Goal: Find specific page/section: Find specific page/section

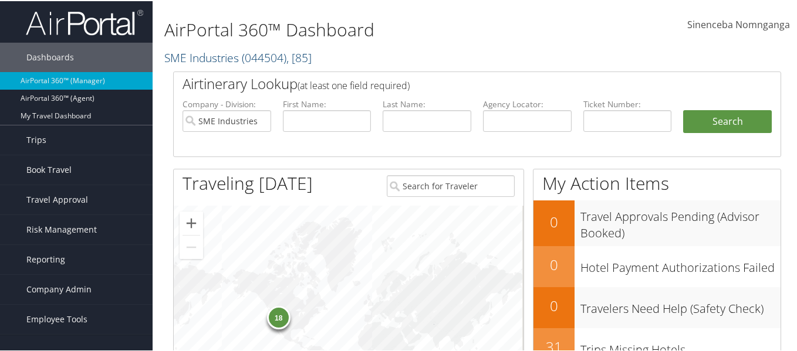
click at [307, 57] on span ", [ 85 ]" at bounding box center [298, 57] width 25 height 16
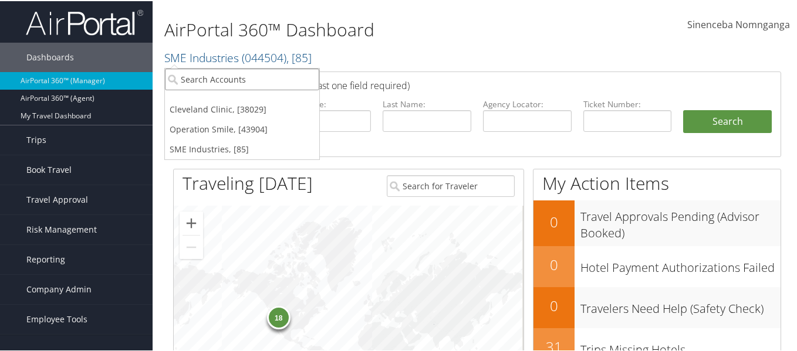
click at [216, 84] on input "search" at bounding box center [242, 78] width 154 height 22
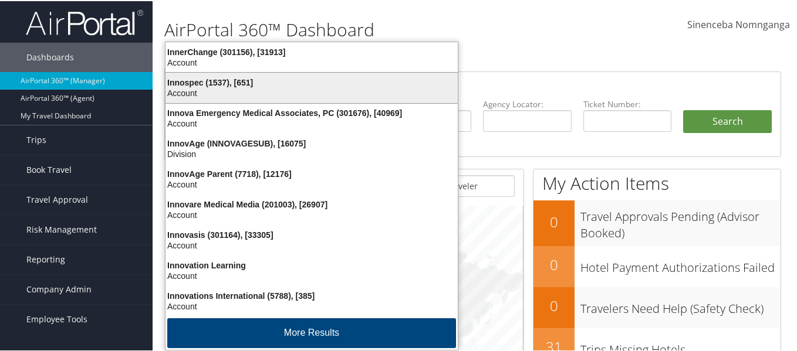
type input "in"
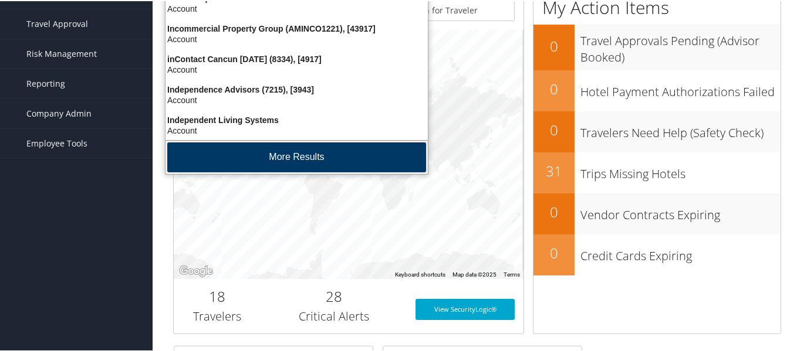
click at [233, 160] on button "More Results" at bounding box center [296, 156] width 259 height 30
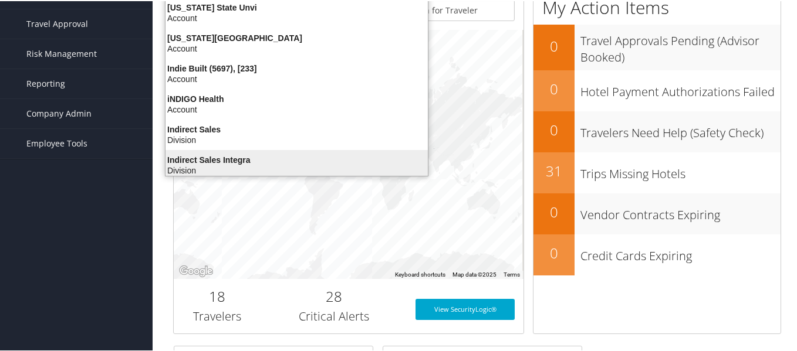
scroll to position [277, 0]
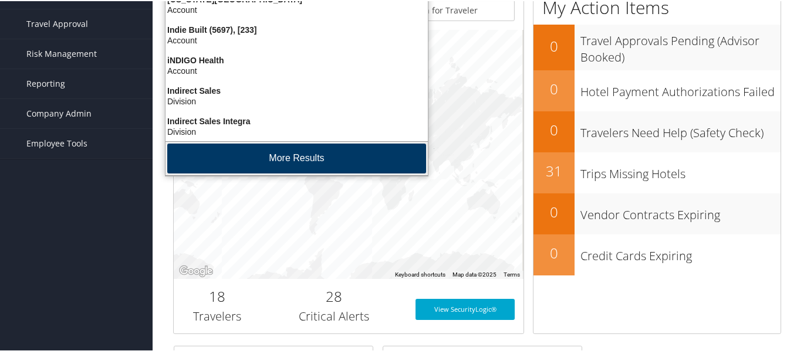
click at [285, 158] on button "More Results" at bounding box center [296, 158] width 259 height 30
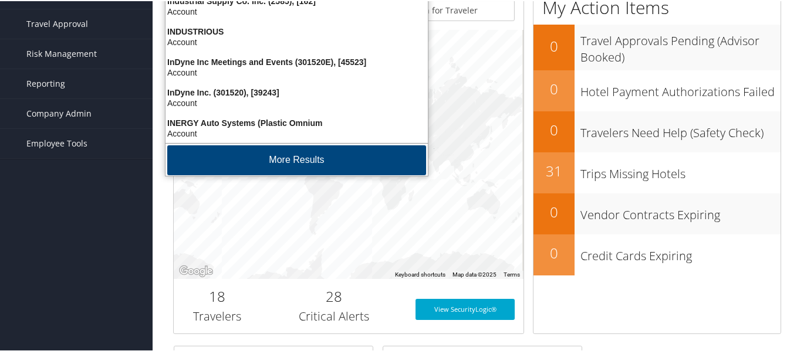
scroll to position [552, 0]
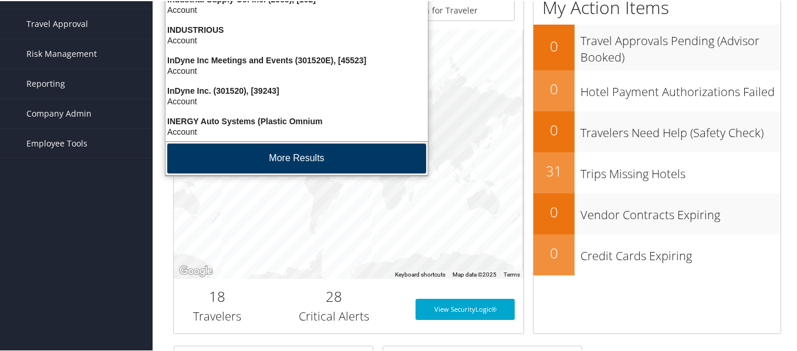
click at [286, 153] on button "More Results" at bounding box center [296, 158] width 259 height 30
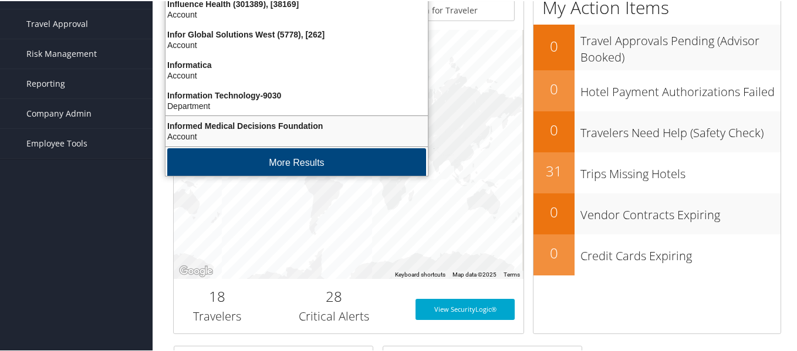
scroll to position [826, 0]
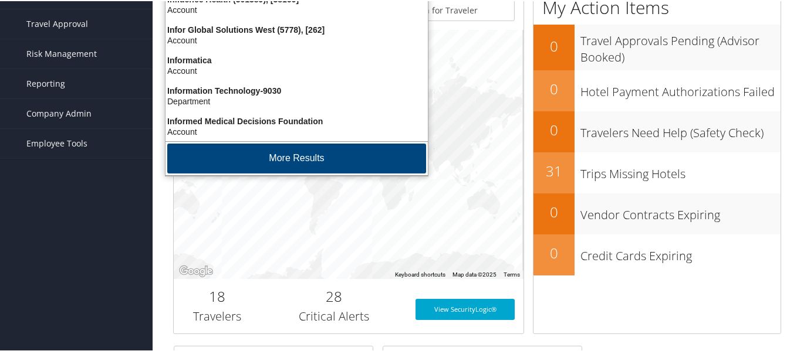
click at [286, 153] on button "More Results" at bounding box center [296, 158] width 259 height 30
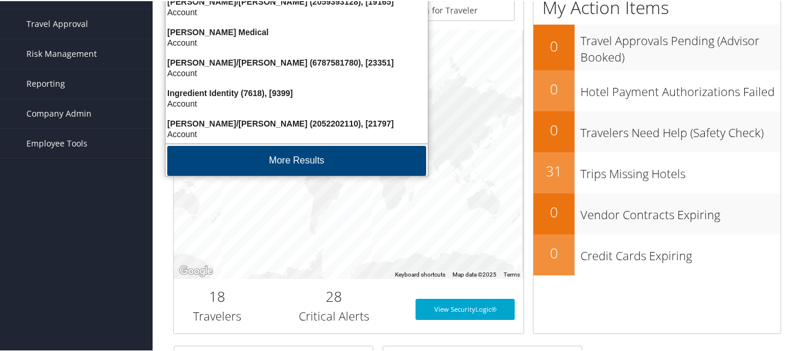
scroll to position [1101, 0]
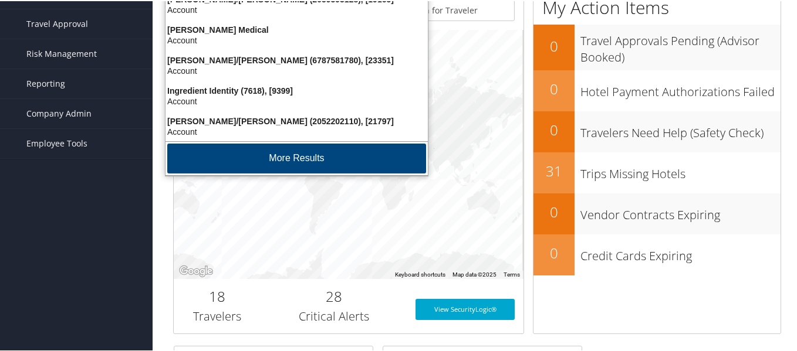
click at [286, 153] on button "More Results" at bounding box center [296, 158] width 259 height 30
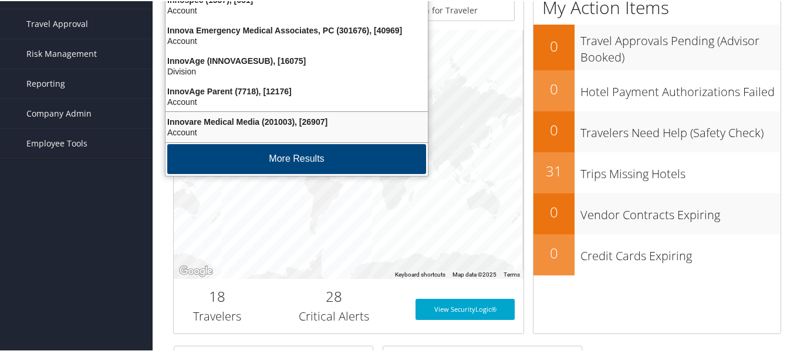
scroll to position [1375, 0]
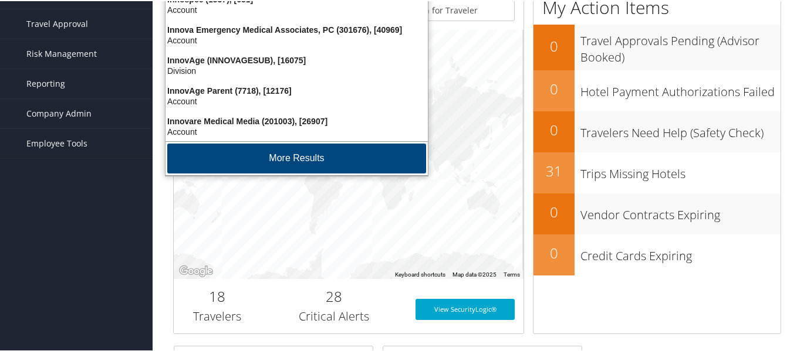
click at [286, 153] on button "More Results" at bounding box center [296, 158] width 259 height 30
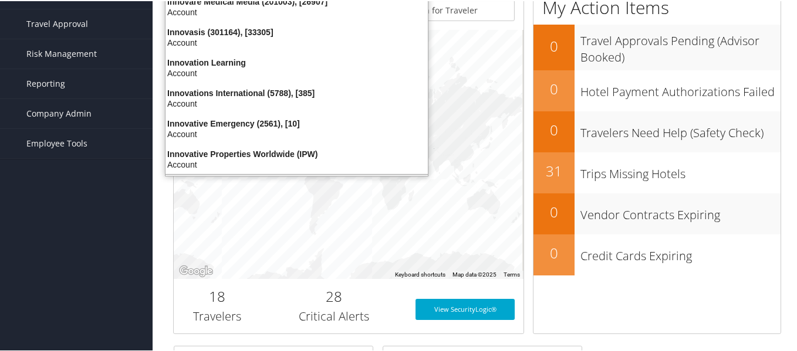
scroll to position [1474, 0]
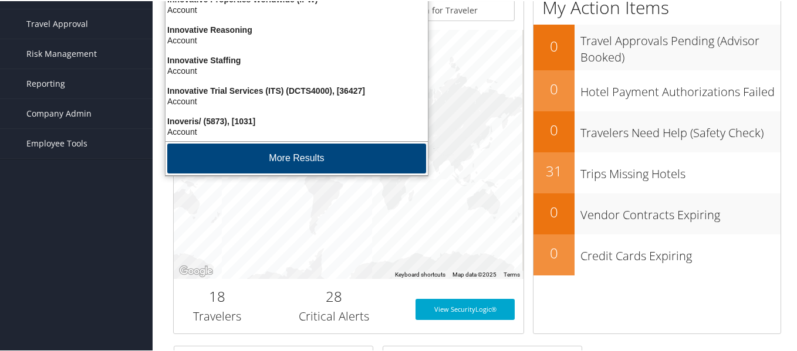
click at [286, 153] on button "More Results" at bounding box center [296, 158] width 259 height 30
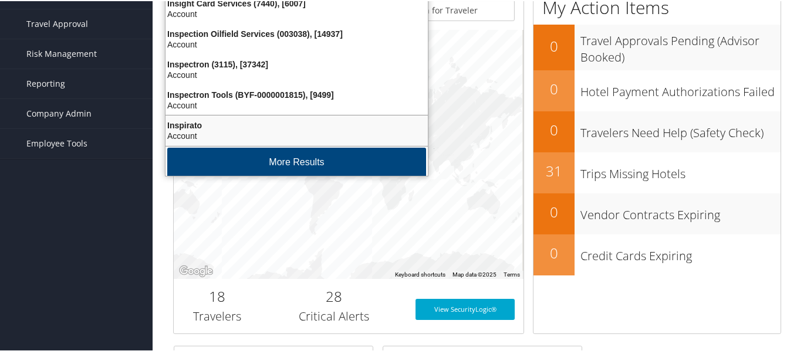
scroll to position [1925, 0]
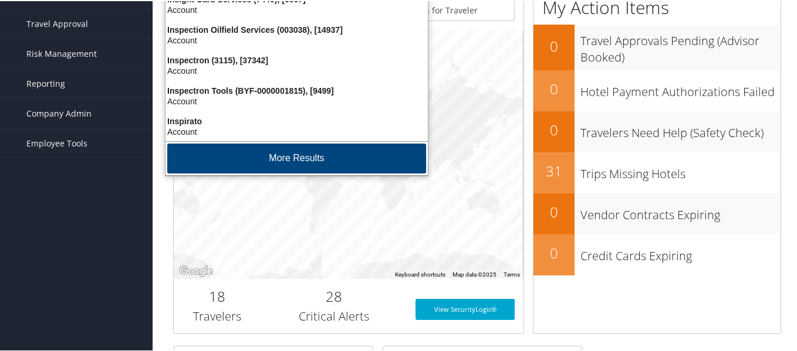
click at [286, 153] on button "More Results" at bounding box center [296, 158] width 259 height 30
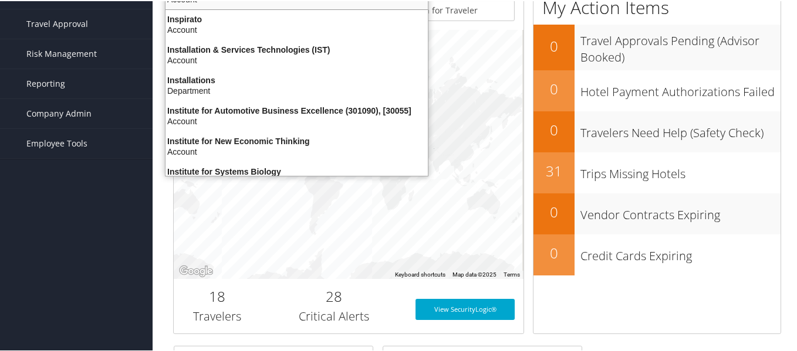
scroll to position [2199, 0]
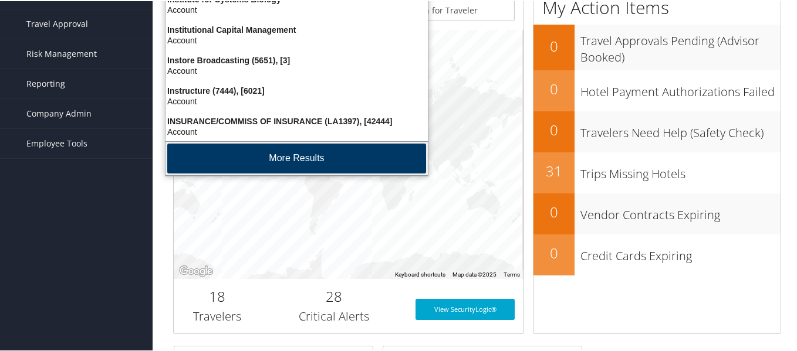
click at [299, 157] on button "More Results" at bounding box center [296, 158] width 259 height 30
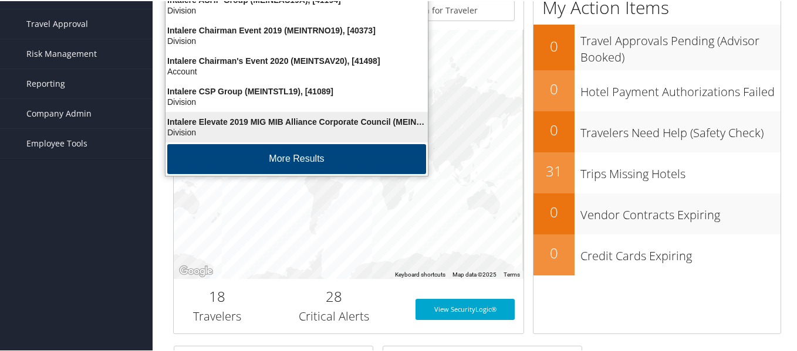
scroll to position [2474, 0]
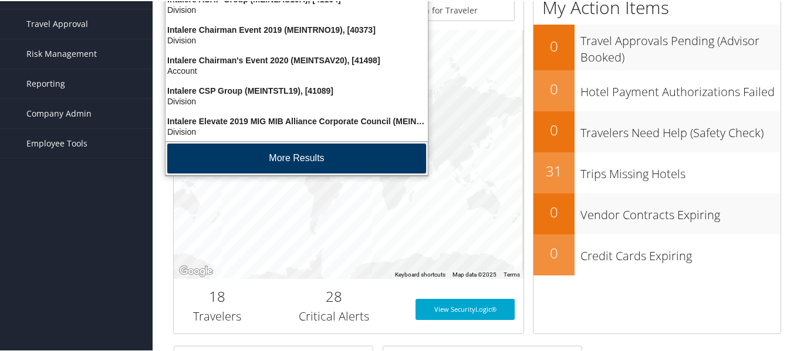
click at [287, 153] on button "More Results" at bounding box center [296, 158] width 259 height 30
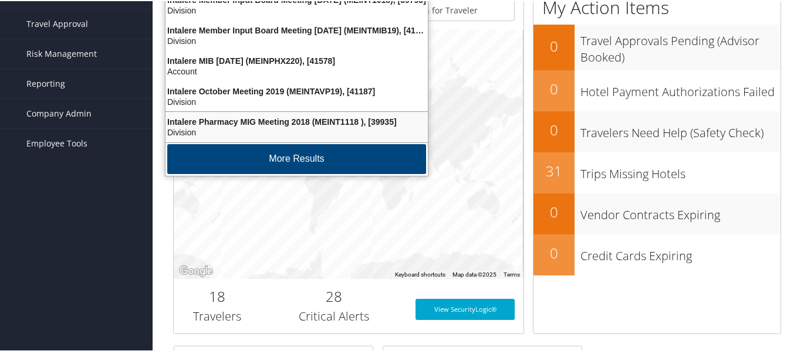
scroll to position [2748, 0]
click at [287, 153] on button "More Results" at bounding box center [296, 158] width 259 height 30
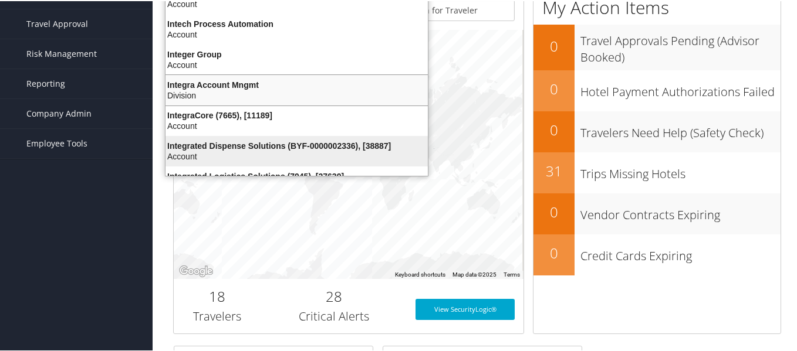
scroll to position [3023, 0]
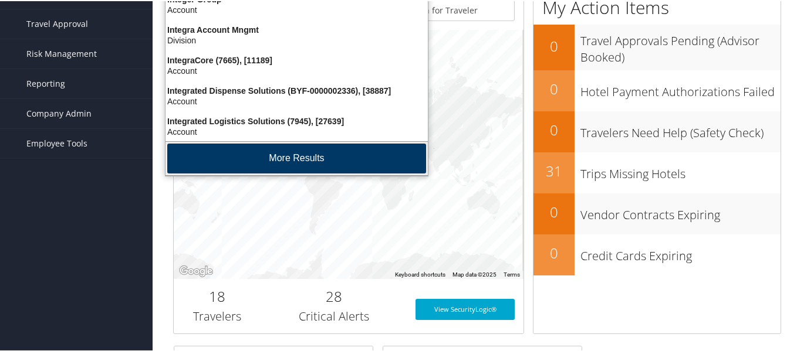
click at [271, 155] on button "More Results" at bounding box center [296, 158] width 259 height 30
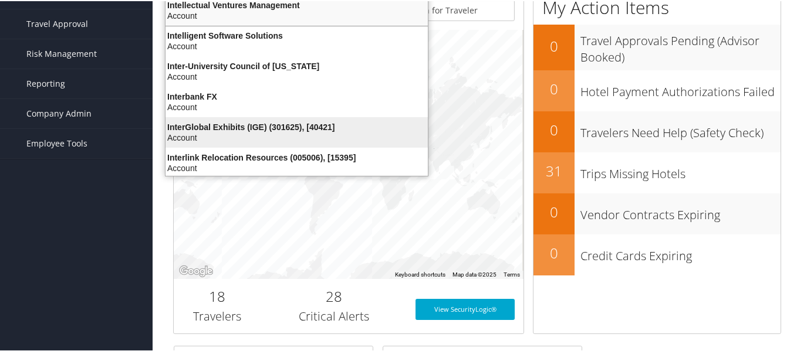
scroll to position [3297, 0]
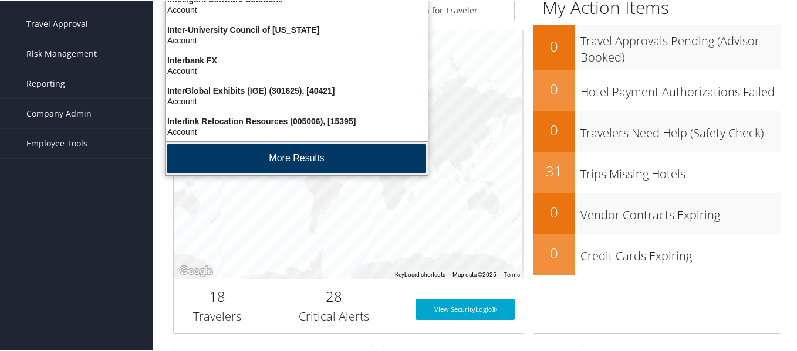
click at [279, 151] on button "More Results" at bounding box center [296, 158] width 259 height 30
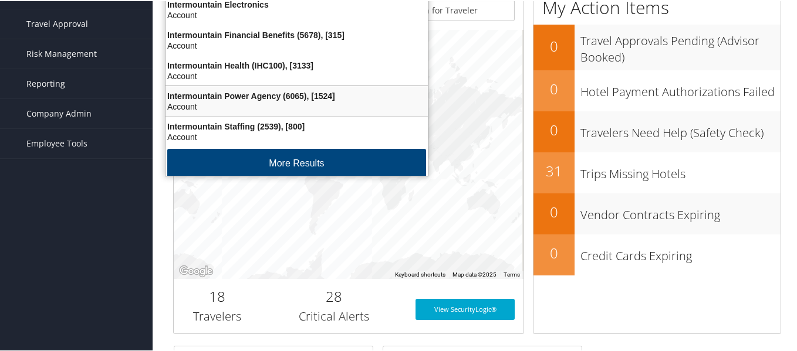
scroll to position [3572, 0]
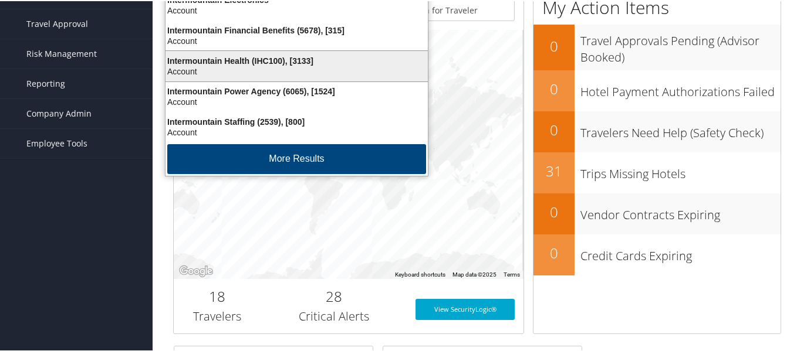
click at [228, 65] on div "Account" at bounding box center [296, 70] width 276 height 11
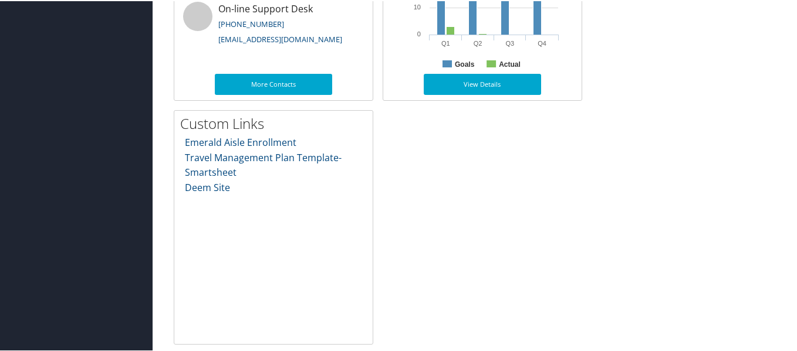
scroll to position [659, 0]
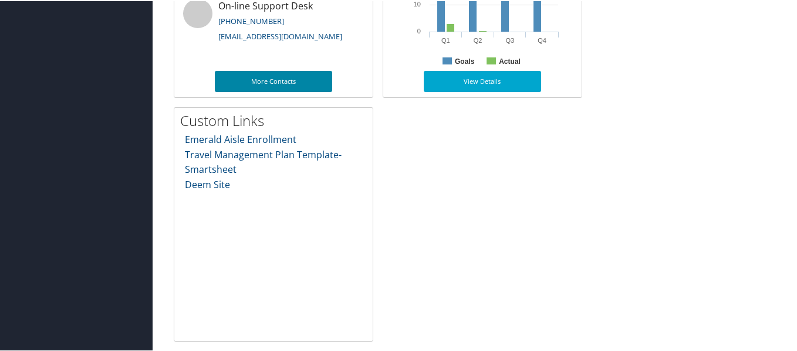
click at [289, 83] on link "More Contacts" at bounding box center [273, 80] width 117 height 21
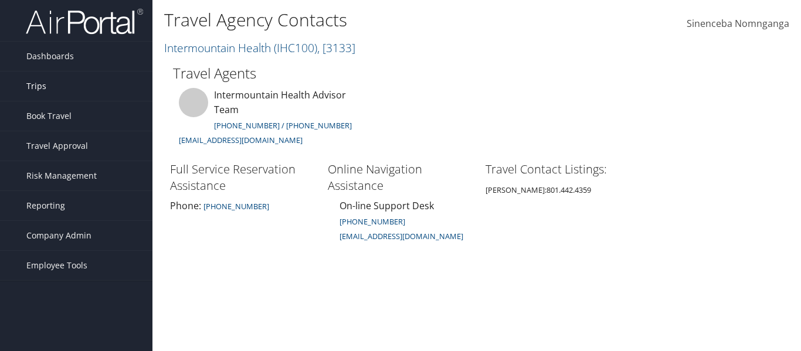
click at [49, 80] on link "Trips" at bounding box center [76, 86] width 153 height 29
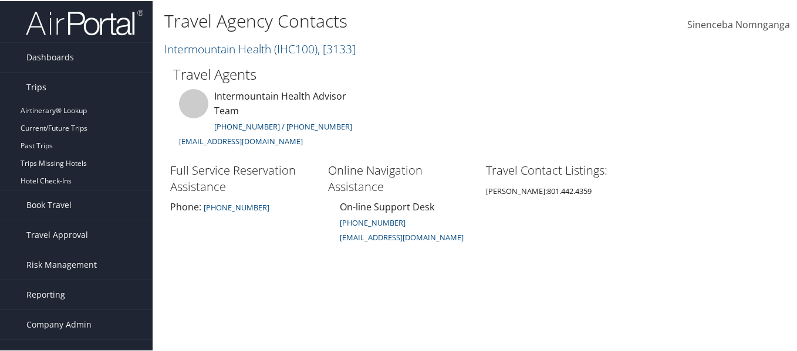
click at [49, 80] on link "Trips" at bounding box center [76, 86] width 153 height 29
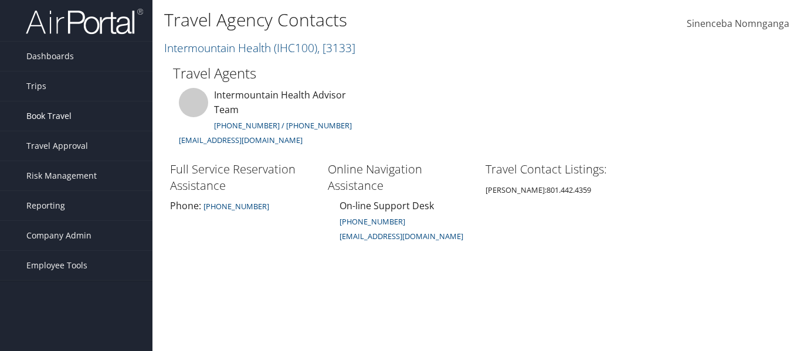
click at [48, 115] on span "Book Travel" at bounding box center [48, 116] width 45 height 29
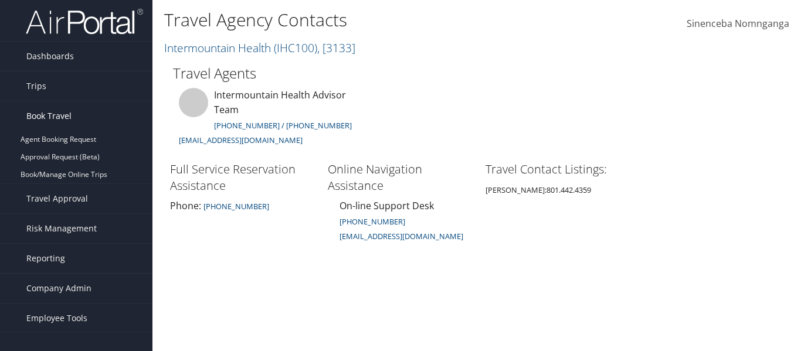
click at [48, 115] on span "Book Travel" at bounding box center [48, 116] width 45 height 29
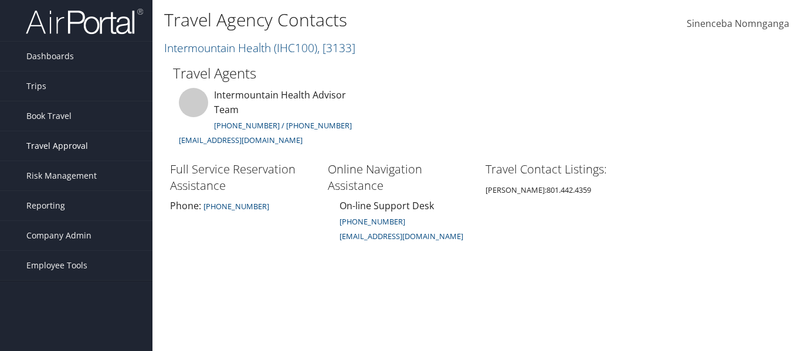
click at [56, 146] on span "Travel Approval" at bounding box center [57, 145] width 62 height 29
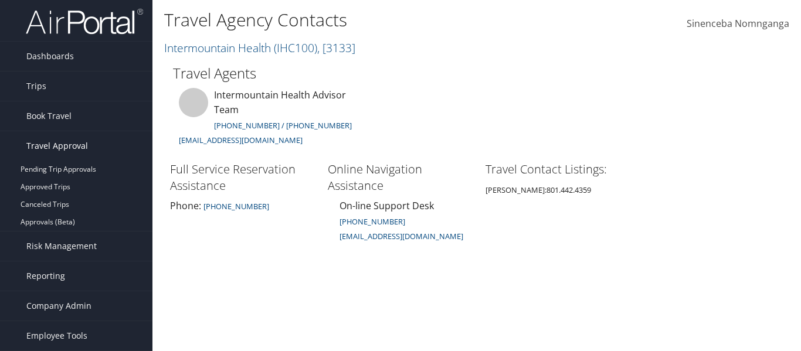
click at [56, 146] on span "Travel Approval" at bounding box center [57, 145] width 62 height 29
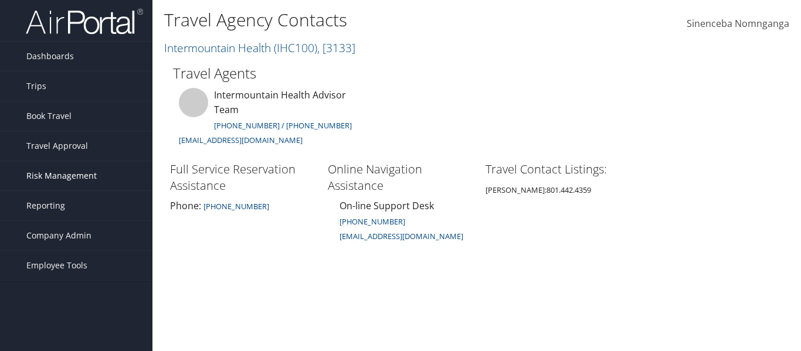
click at [56, 175] on span "Risk Management" at bounding box center [61, 175] width 70 height 29
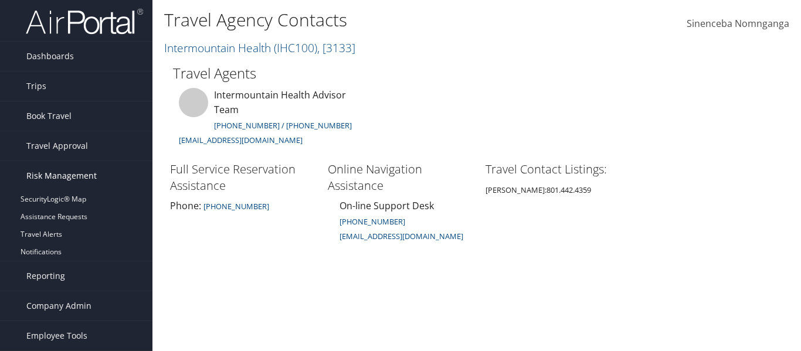
click at [56, 175] on span "Risk Management" at bounding box center [61, 175] width 70 height 29
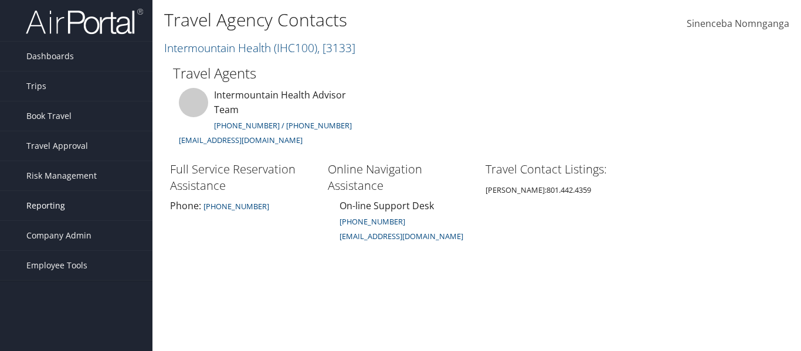
click at [49, 204] on span "Reporting" at bounding box center [45, 205] width 39 height 29
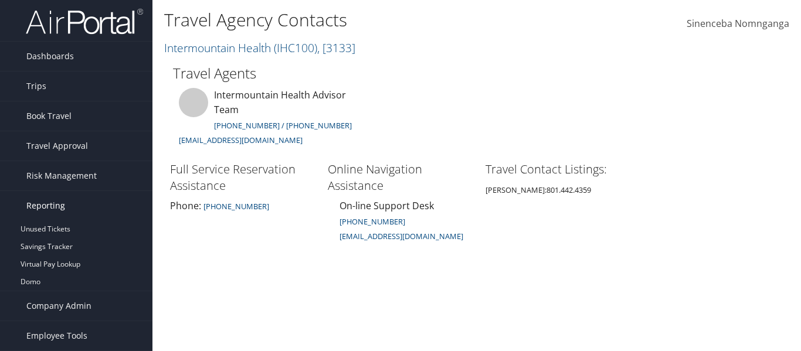
click at [49, 204] on span "Reporting" at bounding box center [45, 205] width 39 height 29
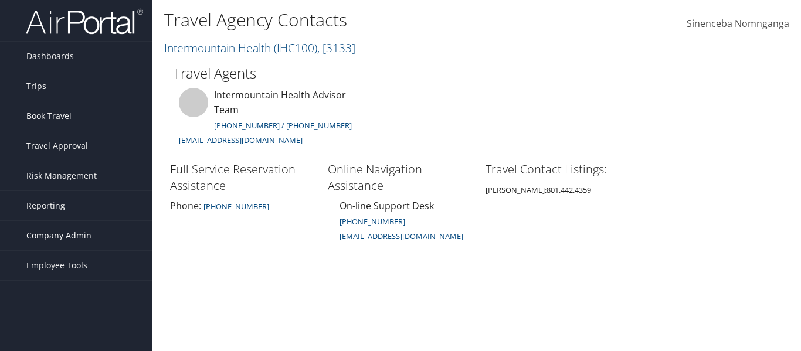
click at [45, 236] on span "Company Admin" at bounding box center [58, 235] width 65 height 29
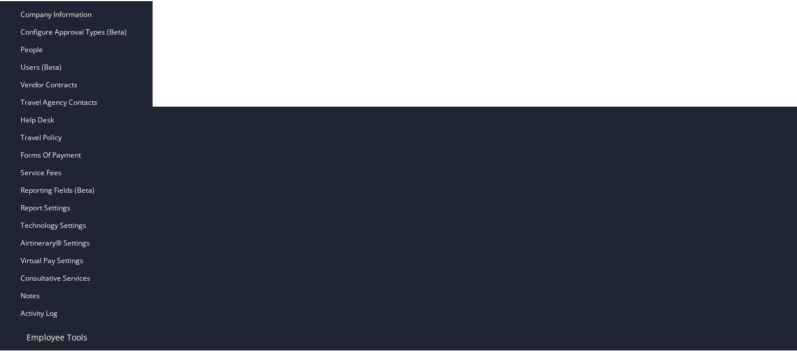
scroll to position [246, 0]
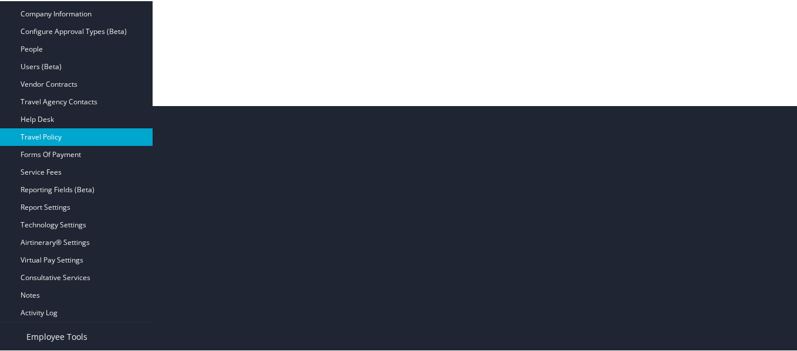
click at [45, 136] on link "Travel Policy" at bounding box center [76, 136] width 153 height 18
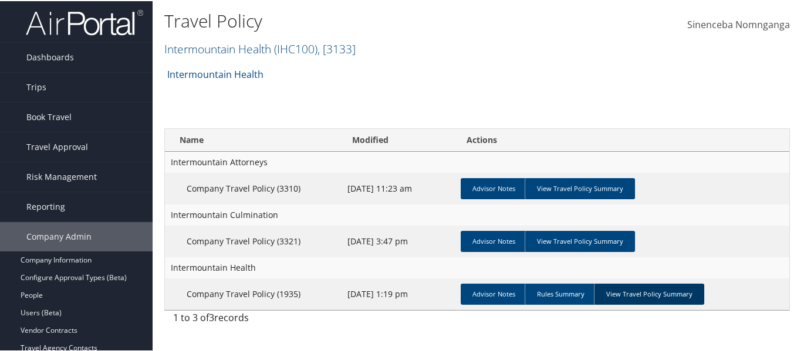
click at [647, 289] on link "View Travel Policy Summary" at bounding box center [649, 293] width 110 height 21
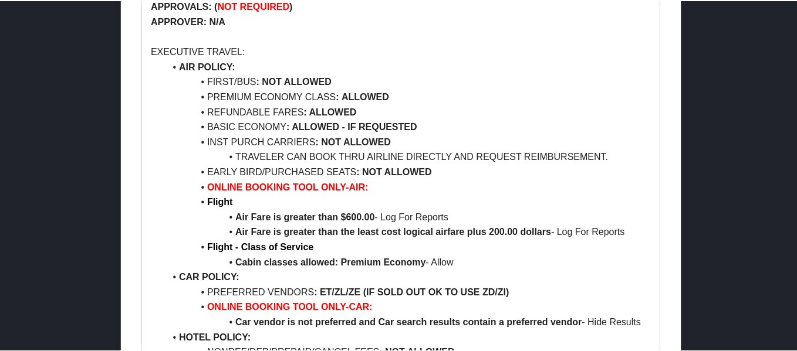
scroll to position [704, 0]
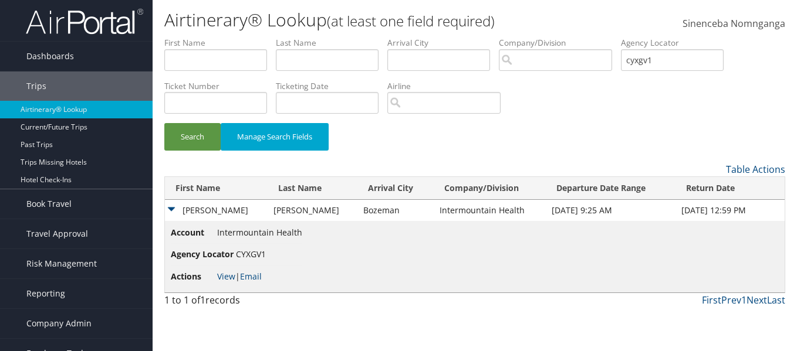
scroll to position [18, 0]
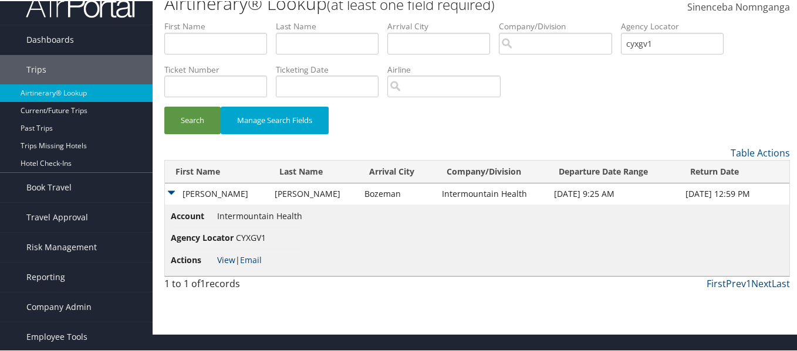
click at [225, 261] on link "View" at bounding box center [226, 258] width 18 height 11
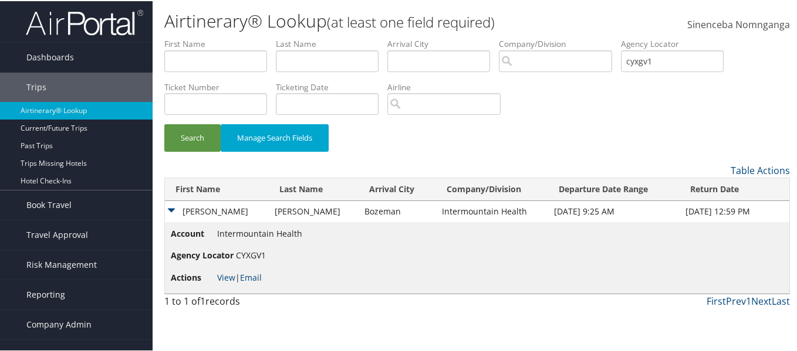
click at [172, 205] on td "[PERSON_NAME]" at bounding box center [217, 210] width 104 height 21
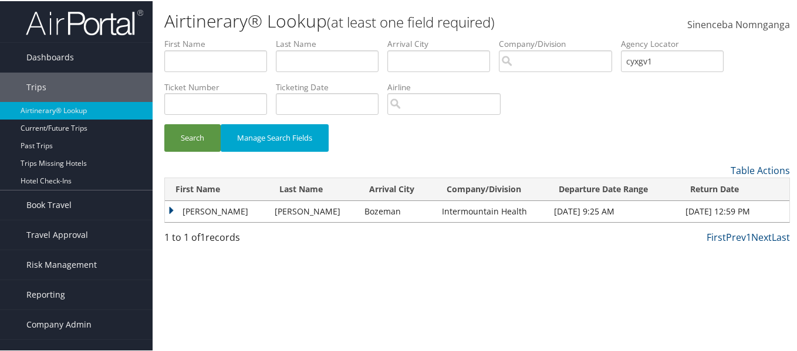
click at [172, 205] on td "CHANTAE NICHOLE" at bounding box center [217, 210] width 104 height 21
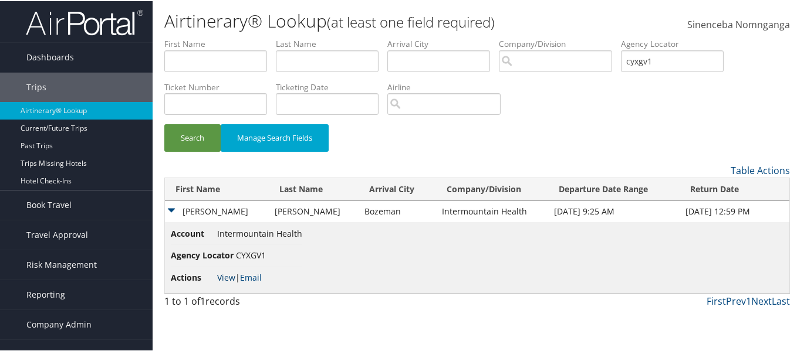
click at [230, 276] on link "View" at bounding box center [226, 276] width 18 height 11
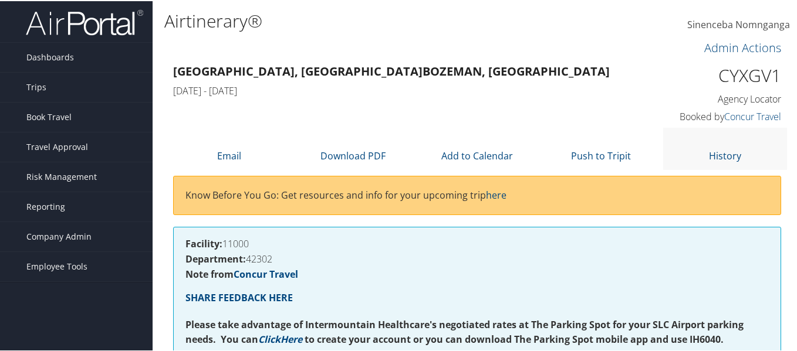
click at [749, 160] on li "History" at bounding box center [725, 148] width 124 height 42
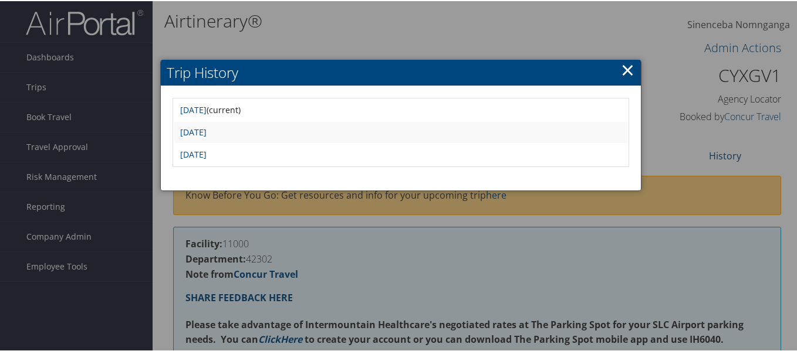
click at [624, 66] on link "×" at bounding box center [627, 68] width 13 height 23
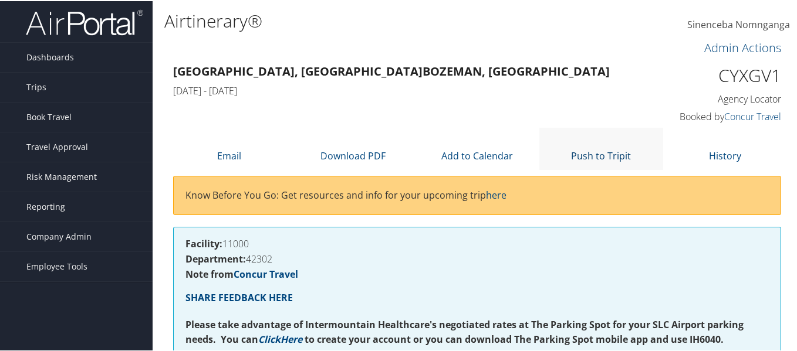
click at [604, 155] on link "Push to Tripit" at bounding box center [601, 154] width 60 height 13
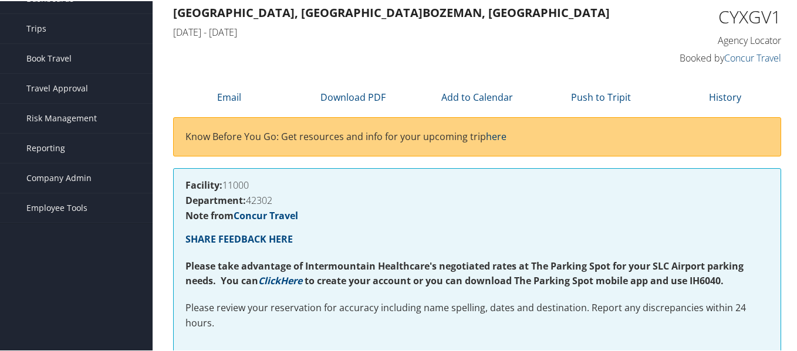
click at [503, 135] on link "here" at bounding box center [496, 135] width 21 height 13
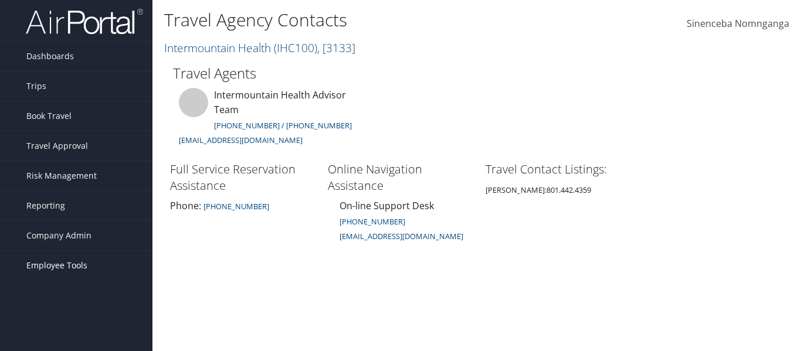
click at [65, 265] on span "Employee Tools" at bounding box center [56, 265] width 61 height 29
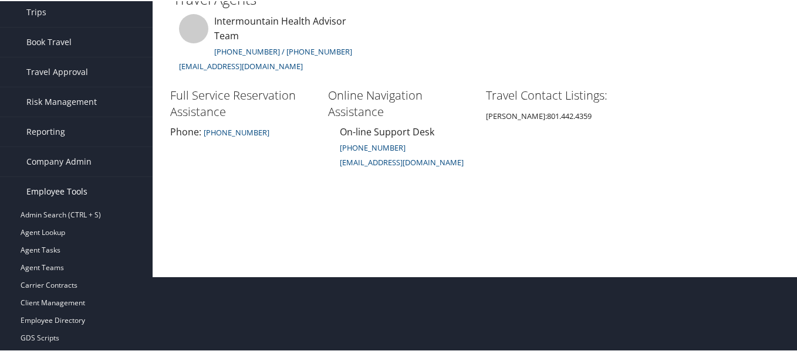
scroll to position [88, 0]
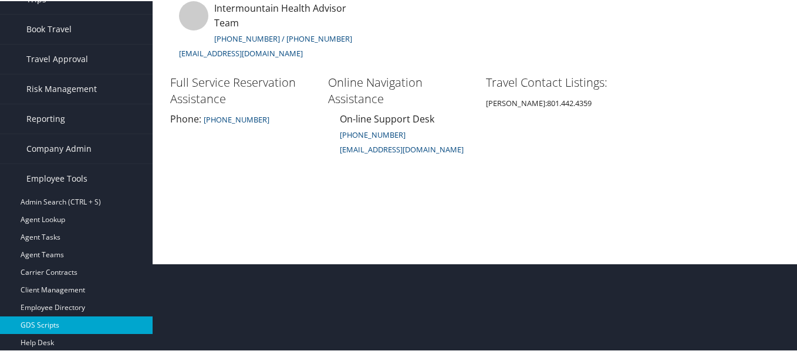
click at [37, 323] on link "GDS Scripts" at bounding box center [76, 325] width 153 height 18
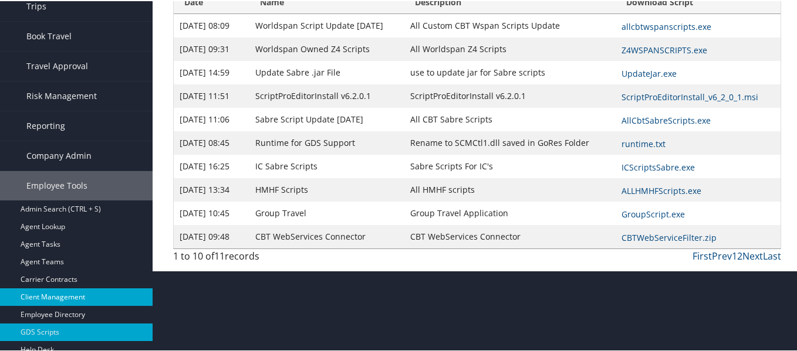
scroll to position [88, 0]
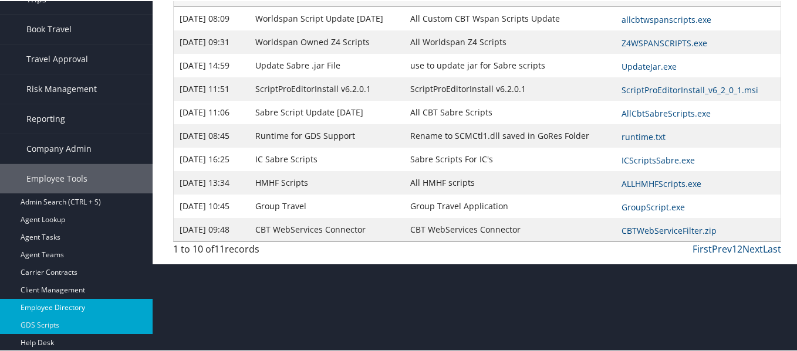
click at [37, 303] on link "Employee Directory" at bounding box center [76, 307] width 153 height 18
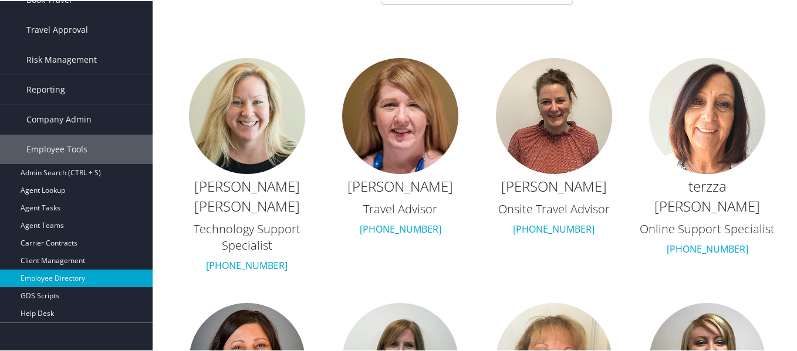
scroll to position [59, 0]
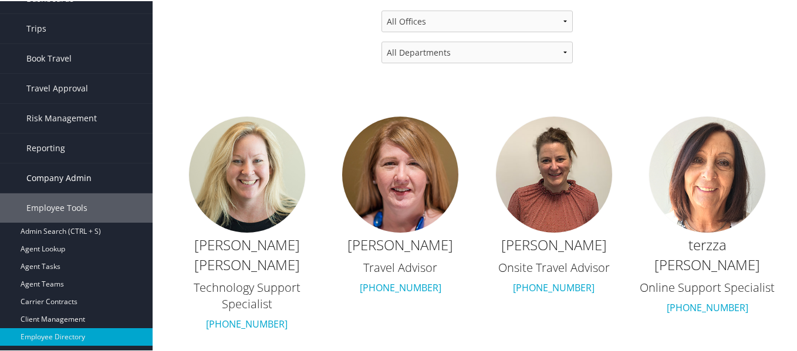
click at [41, 171] on span "Company Admin" at bounding box center [58, 177] width 65 height 29
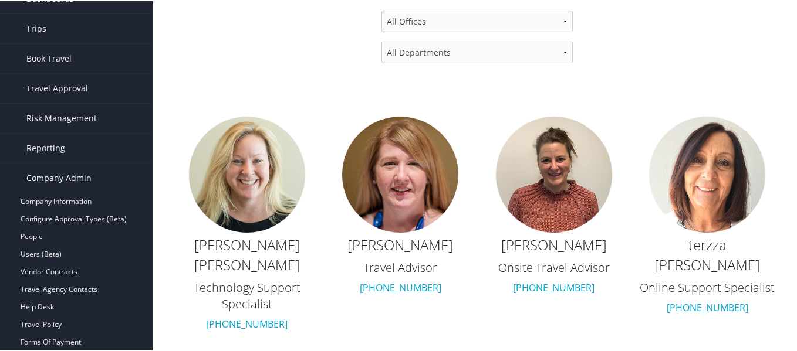
click at [42, 175] on span "Company Admin" at bounding box center [58, 177] width 65 height 29
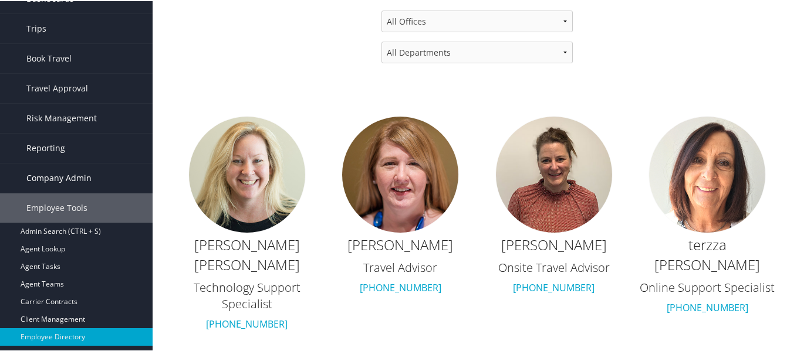
click at [42, 175] on span "Company Admin" at bounding box center [58, 177] width 65 height 29
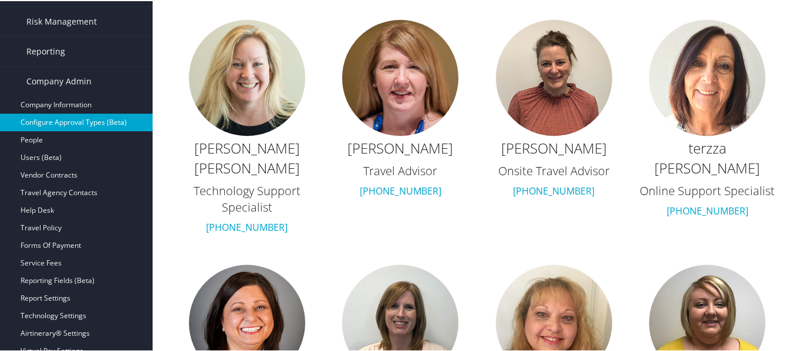
scroll to position [176, 0]
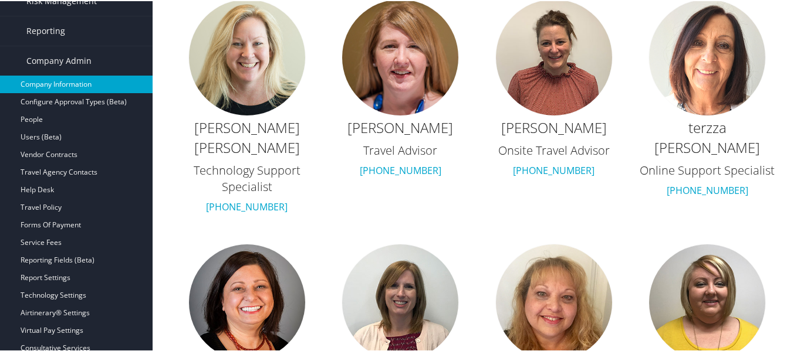
click at [80, 83] on link "Company Information" at bounding box center [76, 84] width 153 height 18
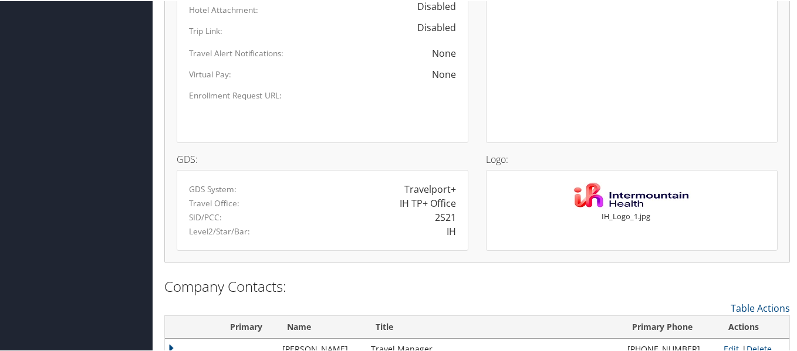
scroll to position [997, 0]
